Goal: Check status

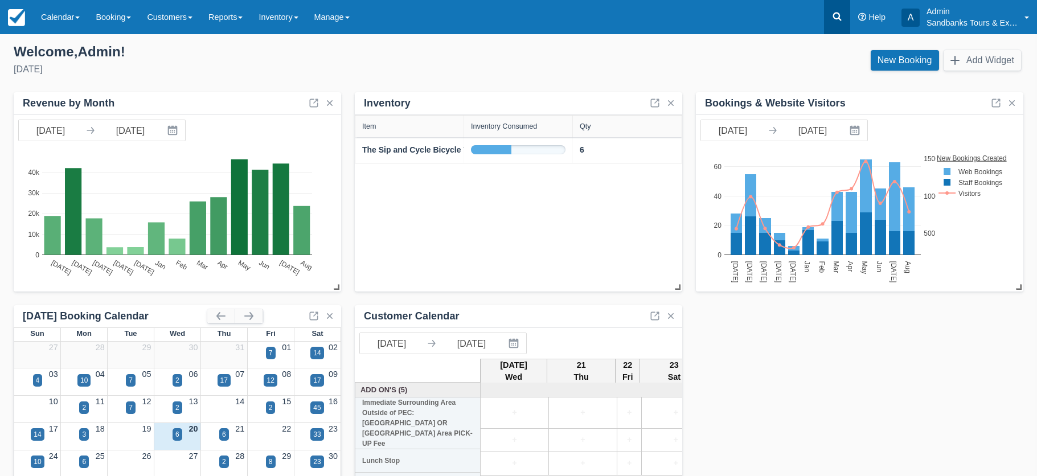
click at [836, 14] on icon at bounding box center [836, 16] width 11 height 11
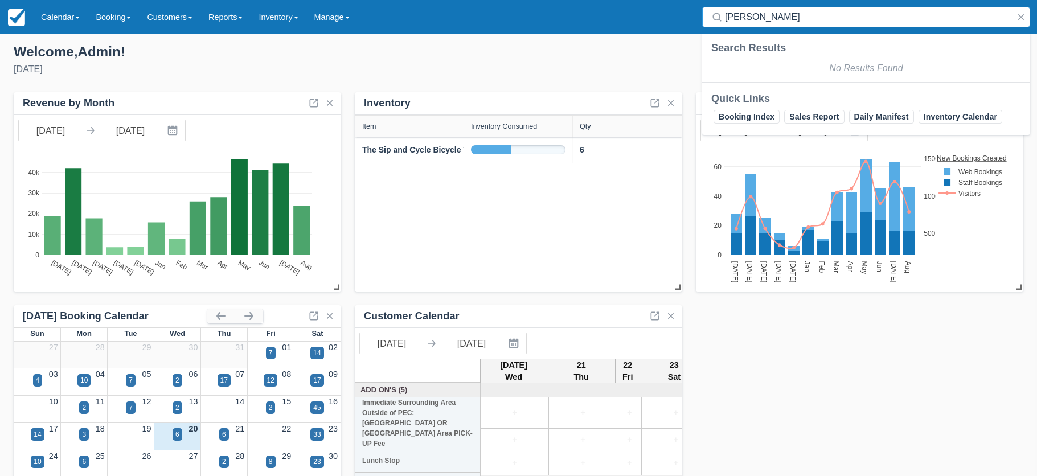
click at [735, 16] on input "hillary sm" at bounding box center [868, 17] width 287 height 20
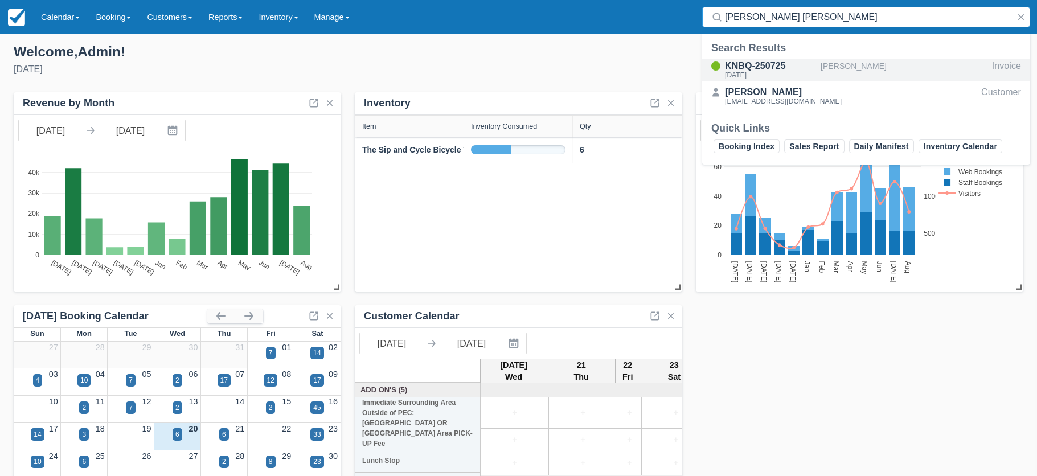
type input "hilary sm"
click at [763, 65] on div "KNBQ-250725" at bounding box center [770, 66] width 91 height 14
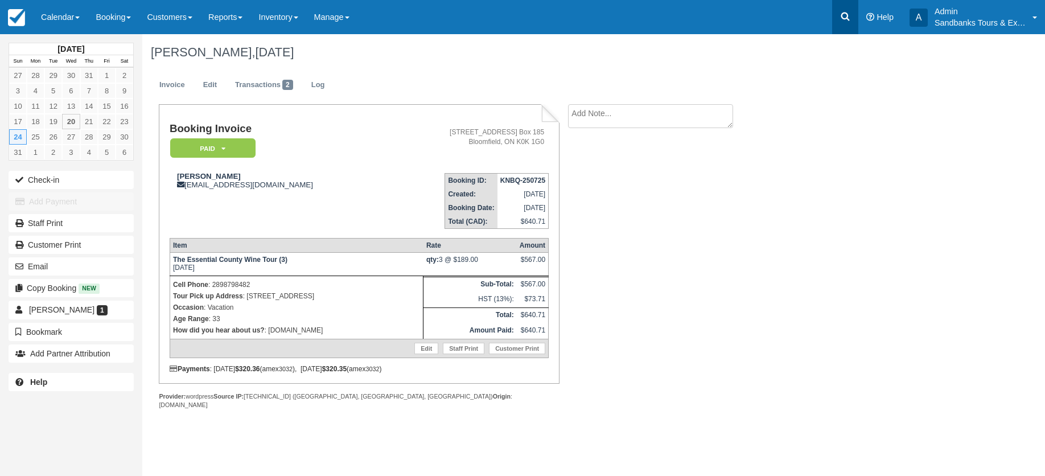
click at [846, 16] on icon at bounding box center [845, 16] width 11 height 11
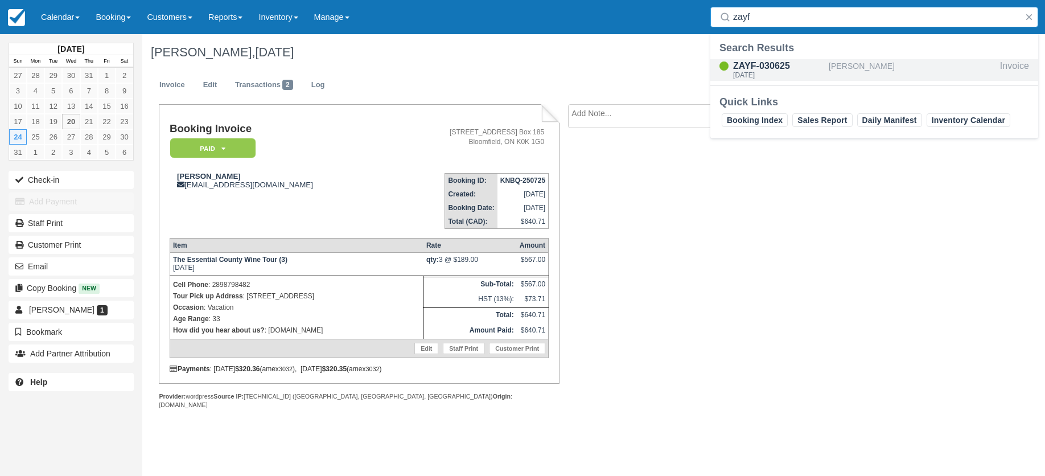
type input "zayf"
click at [759, 67] on div "ZAYF-030625" at bounding box center [778, 66] width 91 height 14
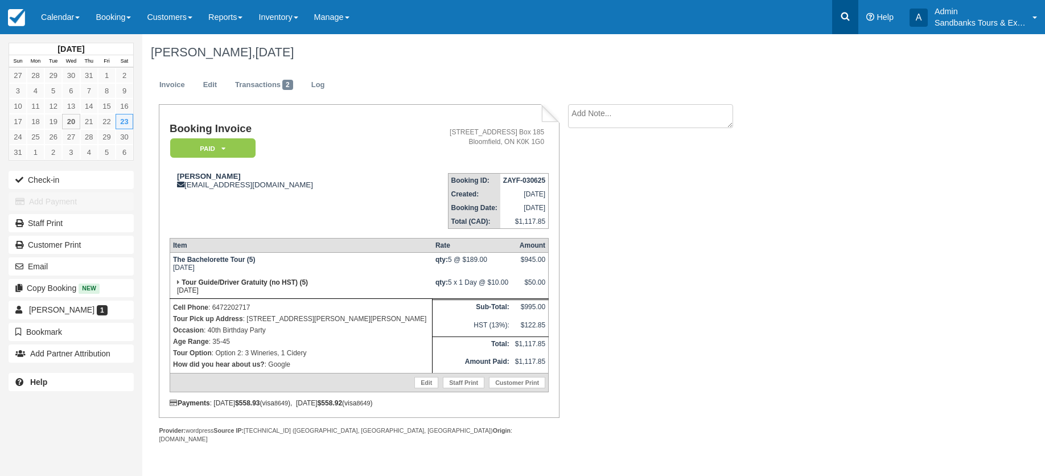
click at [849, 15] on icon at bounding box center [845, 16] width 11 height 11
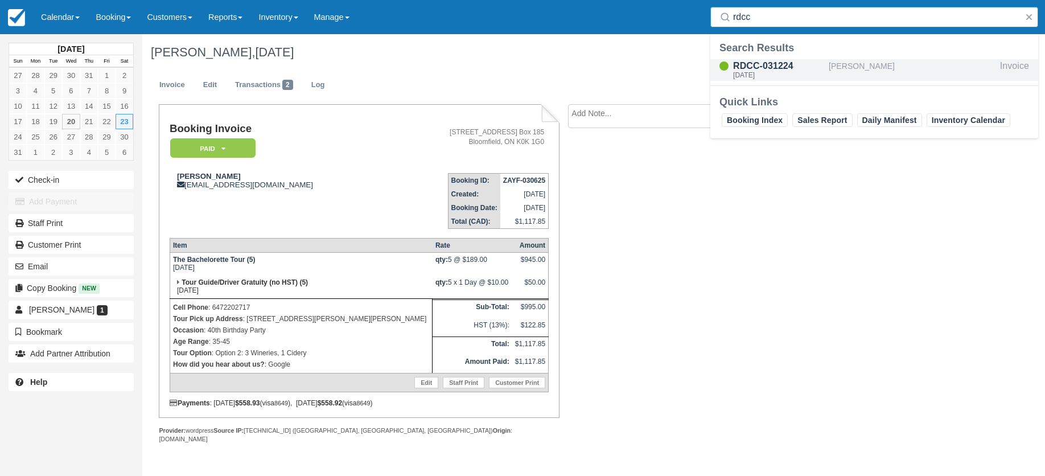
type input "rdcc"
click at [760, 69] on div "RDCC-031224" at bounding box center [778, 66] width 91 height 14
